Goal: Transaction & Acquisition: Download file/media

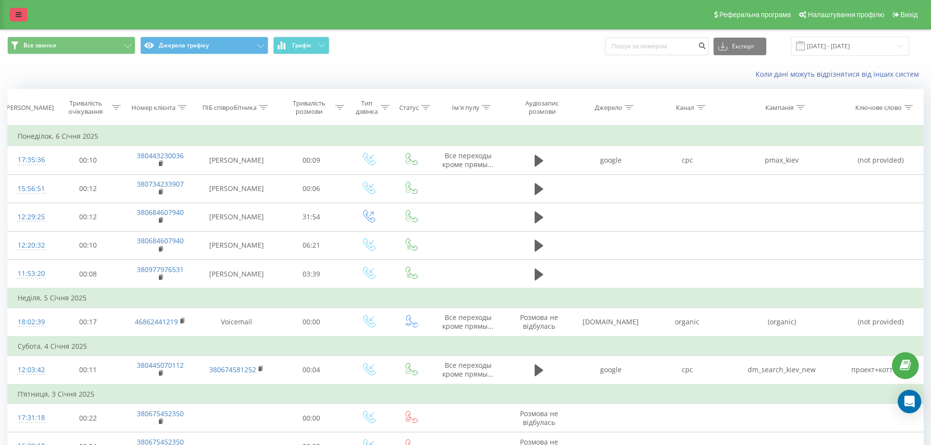
click at [21, 12] on icon at bounding box center [19, 14] width 6 height 7
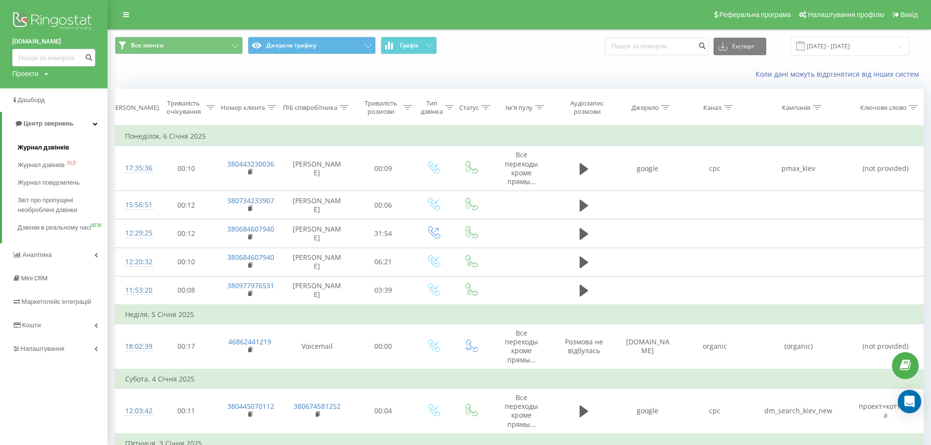
click at [32, 144] on span "Журнал дзвінків" at bounding box center [44, 148] width 52 height 10
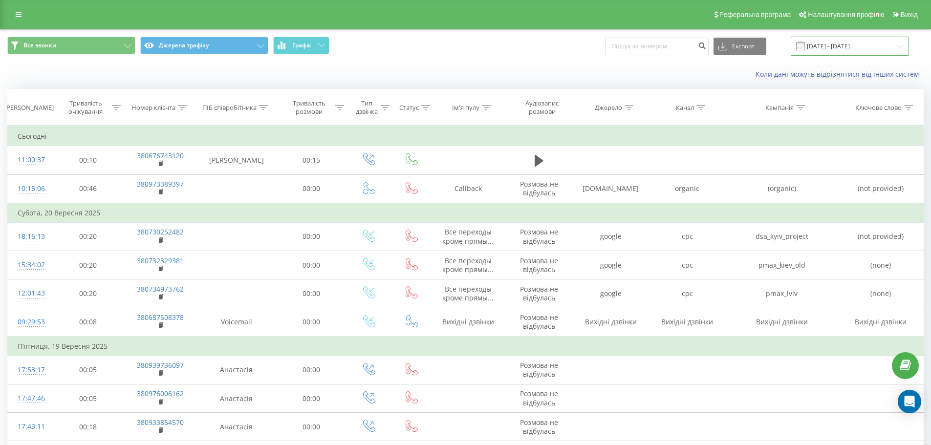
click at [839, 44] on input "[DATE] - [DATE]" at bounding box center [850, 46] width 118 height 19
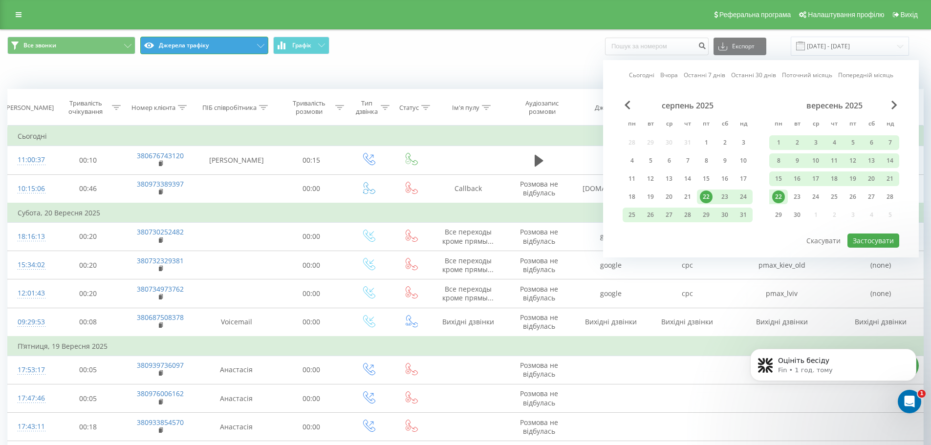
click at [202, 45] on button "Джерела трафіку" at bounding box center [204, 46] width 128 height 18
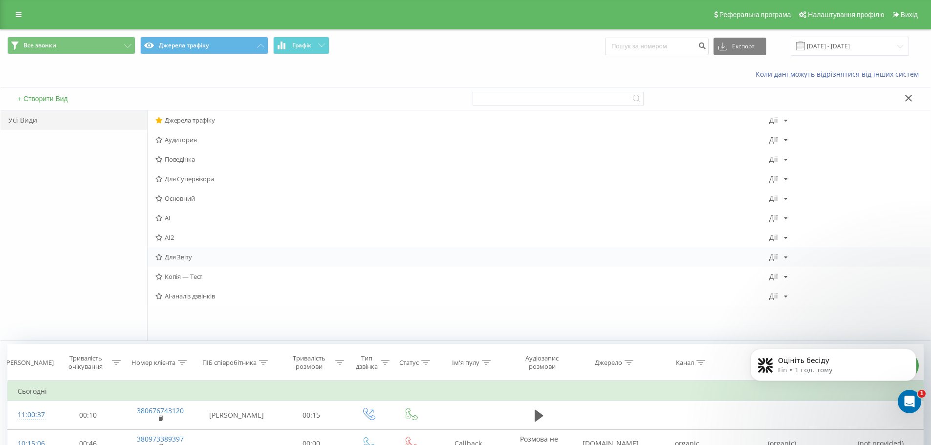
click at [183, 257] on span "Для Звіту" at bounding box center [462, 257] width 614 height 7
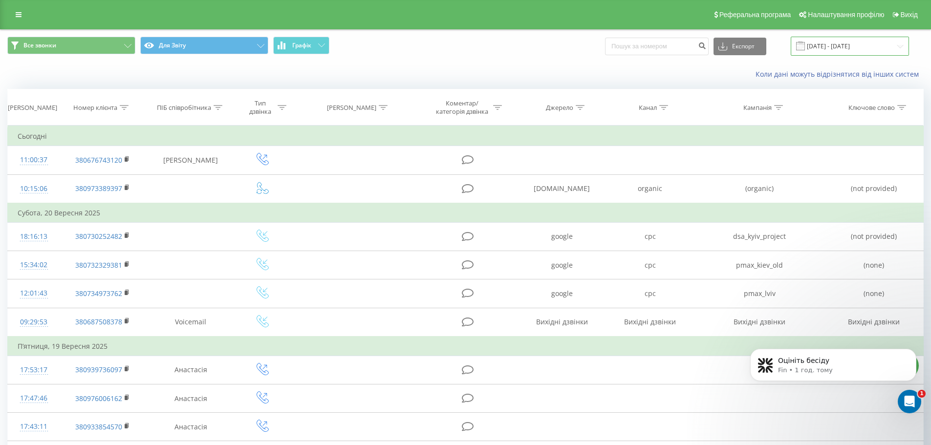
click at [834, 46] on input "[DATE] - [DATE]" at bounding box center [850, 46] width 118 height 19
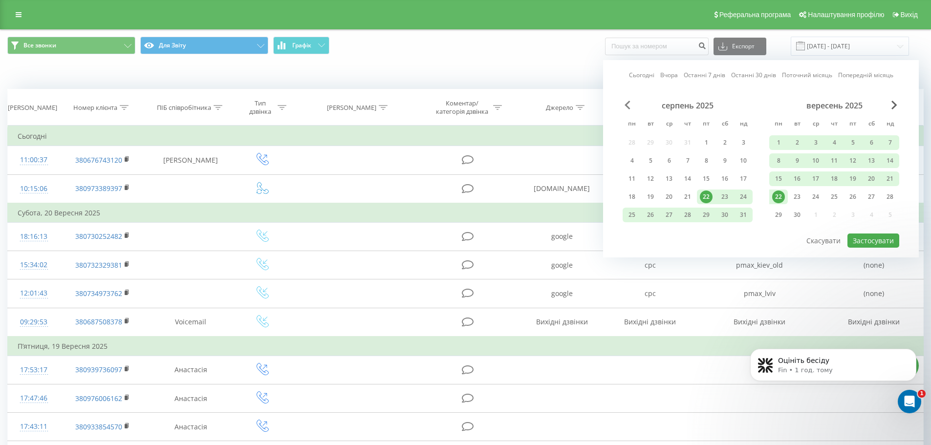
click at [629, 106] on span "Previous Month" at bounding box center [628, 105] width 6 height 9
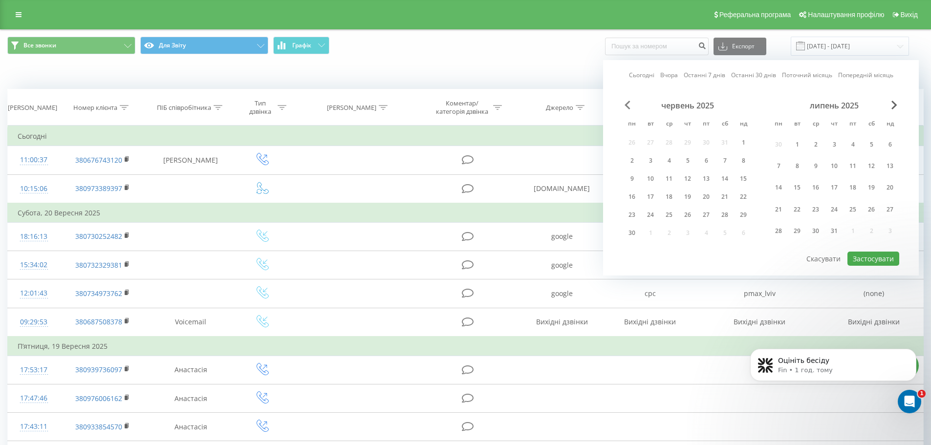
click at [629, 106] on span "Previous Month" at bounding box center [628, 105] width 6 height 9
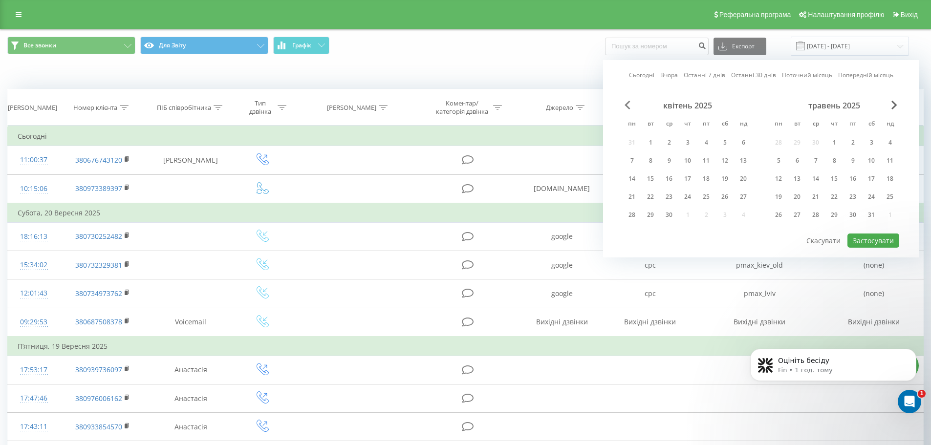
click at [629, 106] on span "Previous Month" at bounding box center [628, 105] width 6 height 9
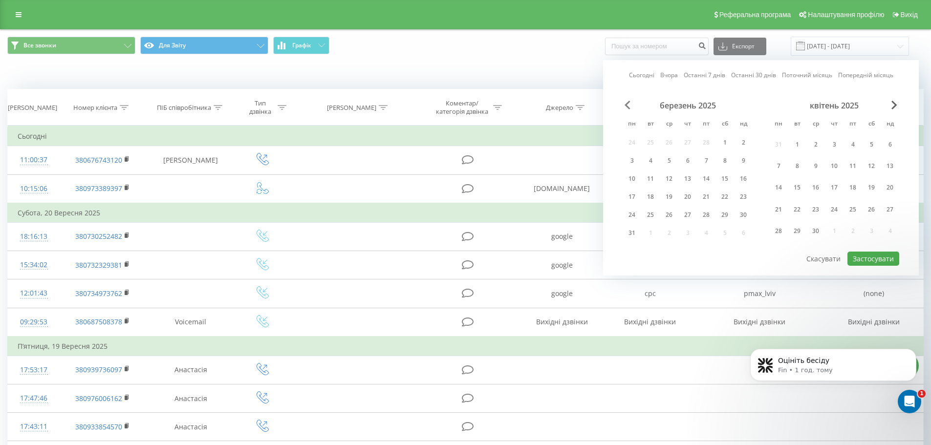
click at [629, 106] on span "Previous Month" at bounding box center [628, 105] width 6 height 9
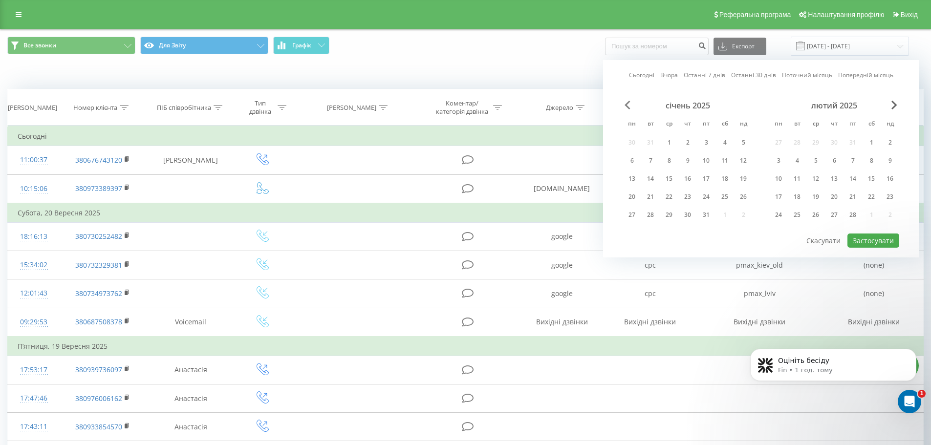
click at [629, 106] on span "Previous Month" at bounding box center [628, 105] width 6 height 9
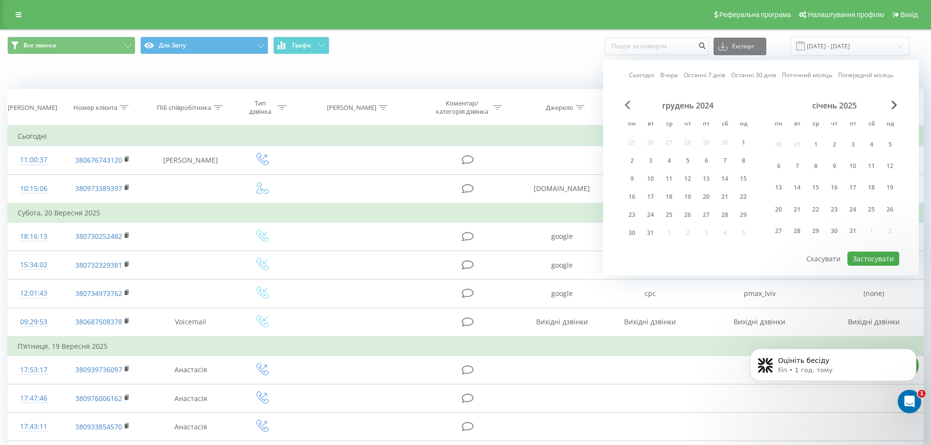
click at [629, 106] on span "Previous Month" at bounding box center [628, 105] width 6 height 9
click at [892, 106] on span "Next Month" at bounding box center [895, 105] width 6 height 9
click at [814, 142] on div "1" at bounding box center [815, 144] width 13 height 13
click at [890, 101] on div "січень 2025" at bounding box center [834, 106] width 130 height 10
click at [893, 104] on span "Next Month" at bounding box center [895, 105] width 6 height 9
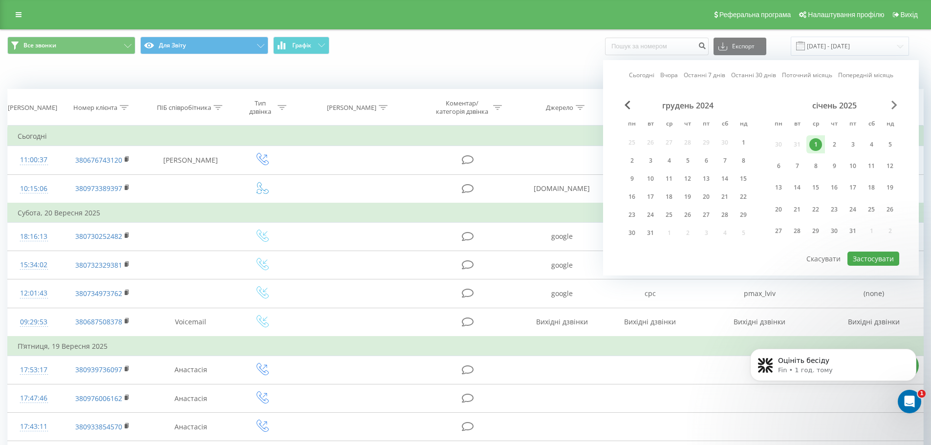
click at [893, 104] on span "Next Month" at bounding box center [895, 105] width 6 height 9
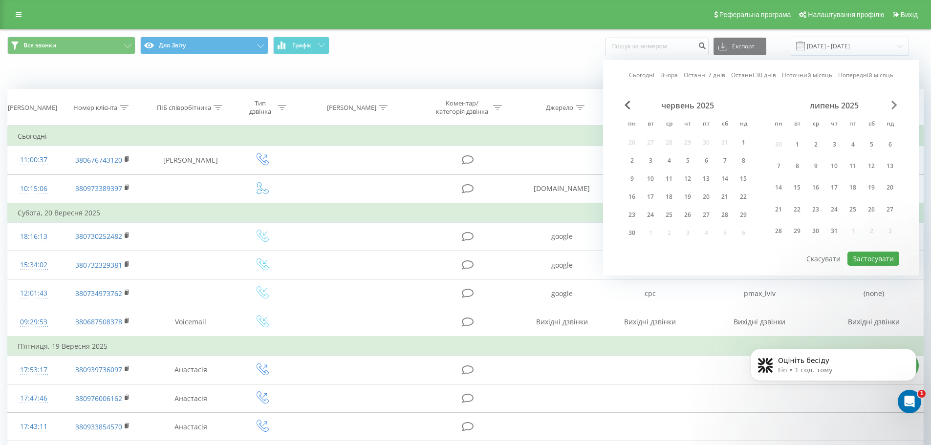
click at [893, 104] on span "Next Month" at bounding box center [895, 105] width 6 height 9
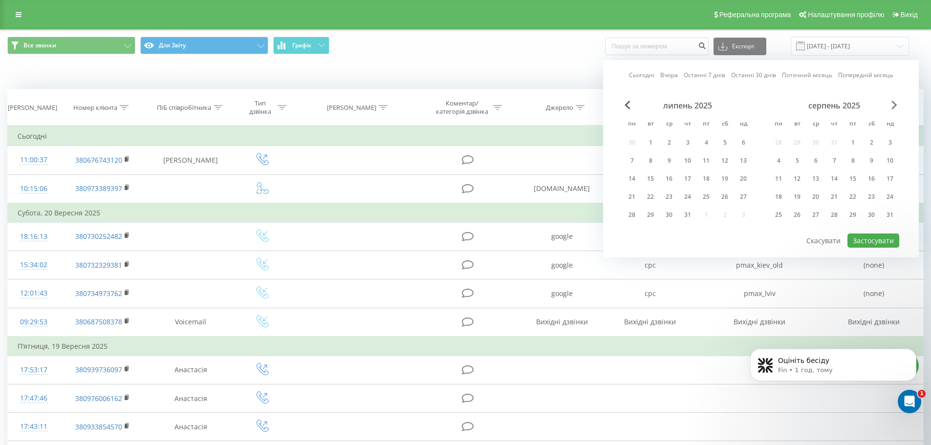
click at [893, 104] on span "Next Month" at bounding box center [895, 105] width 6 height 9
click at [886, 177] on div "21" at bounding box center [890, 179] width 13 height 13
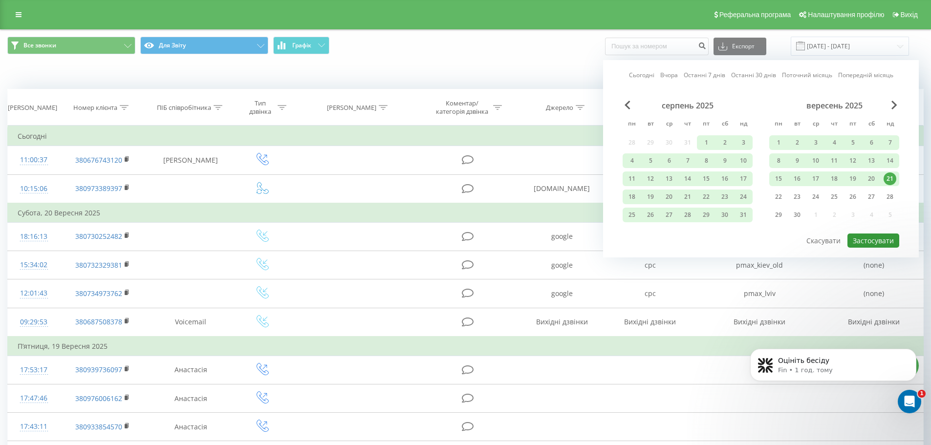
click at [865, 236] on button "Застосувати" at bounding box center [874, 241] width 52 height 14
type input "[DATE] - [DATE]"
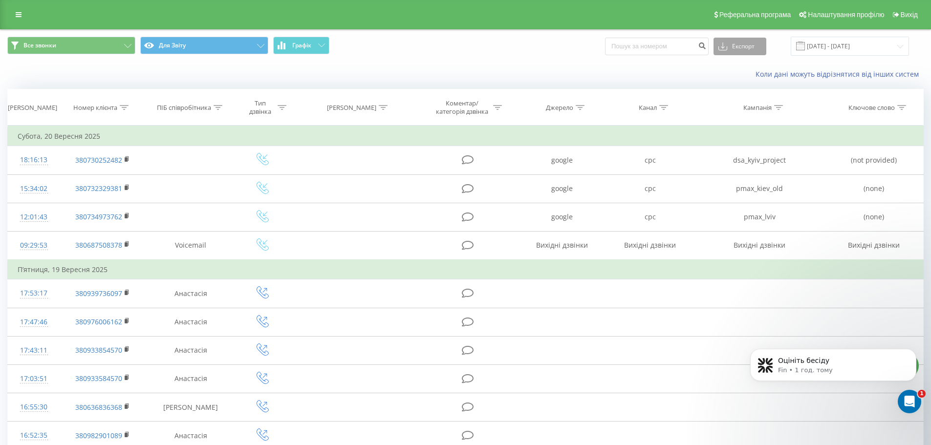
click at [761, 47] on button "Експорт" at bounding box center [740, 47] width 53 height 18
click at [736, 101] on span ".xlsx" at bounding box center [729, 99] width 14 height 9
